Goal: Task Accomplishment & Management: Manage account settings

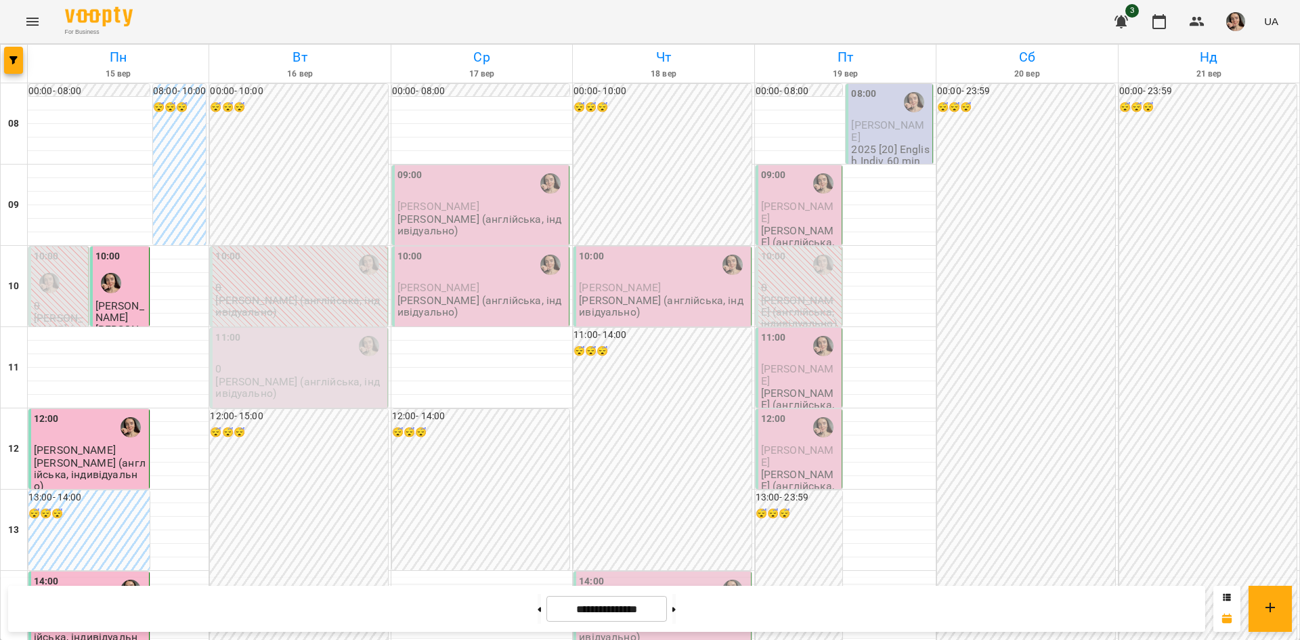
scroll to position [317, 0]
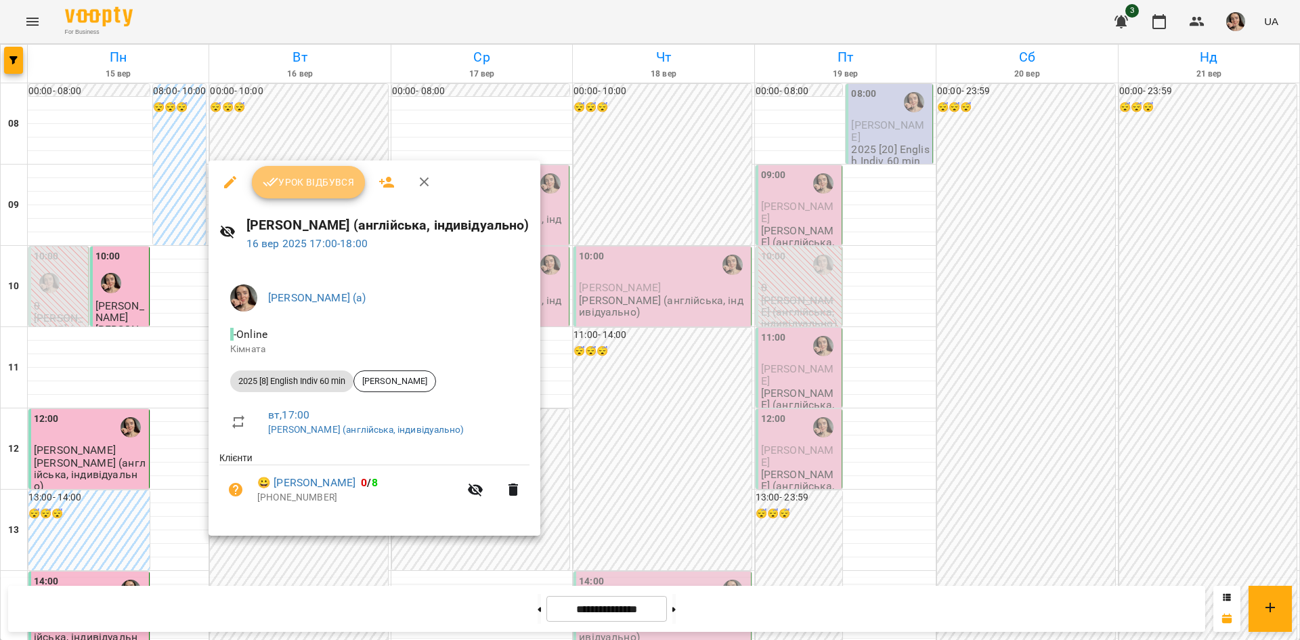
click at [309, 195] on button "Урок відбувся" at bounding box center [309, 182] width 114 height 32
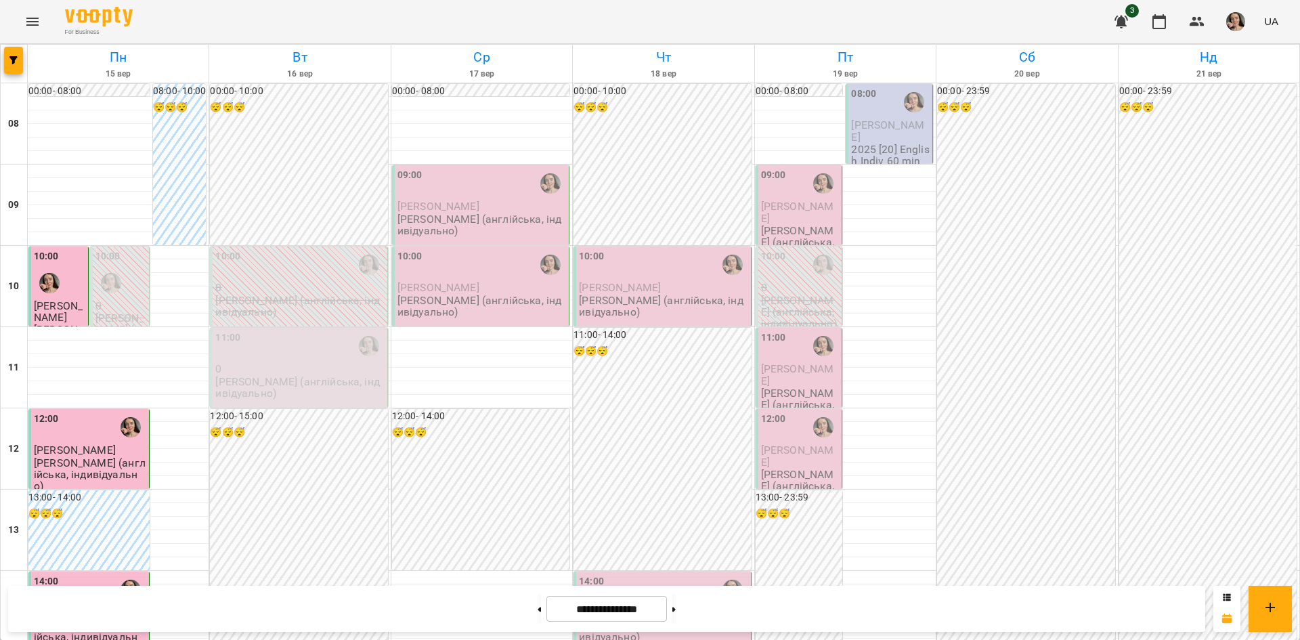
scroll to position [299, 0]
drag, startPoint x: 1269, startPoint y: 431, endPoint x: 1294, endPoint y: 546, distance: 117.8
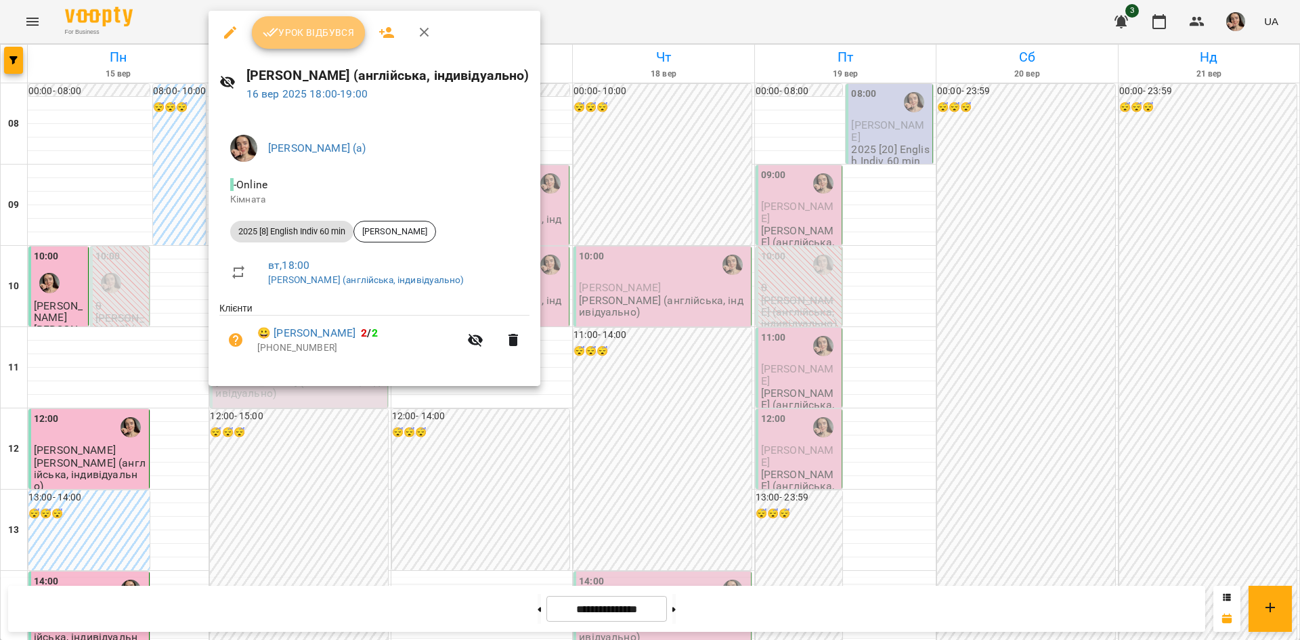
click at [320, 46] on button "Урок відбувся" at bounding box center [309, 32] width 114 height 32
